Goal: Check status

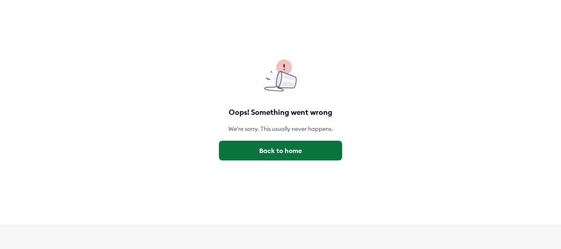
click at [270, 155] on button "Back to home" at bounding box center [280, 151] width 123 height 20
click at [274, 146] on button "Back to home" at bounding box center [280, 151] width 123 height 20
click at [290, 146] on button "Back to home" at bounding box center [280, 151] width 123 height 20
click at [251, 148] on button "Back to home" at bounding box center [280, 151] width 123 height 20
